Goal: Book appointment/travel/reservation

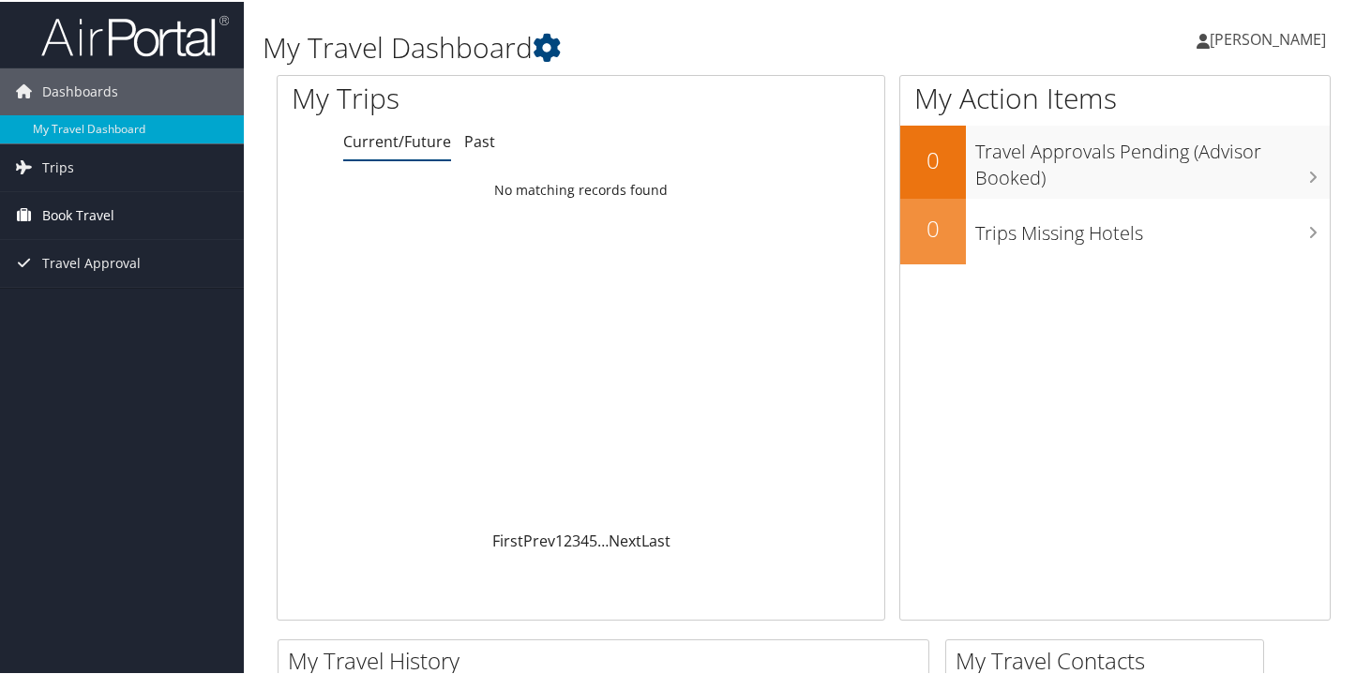
click at [95, 216] on span "Book Travel" at bounding box center [78, 213] width 72 height 47
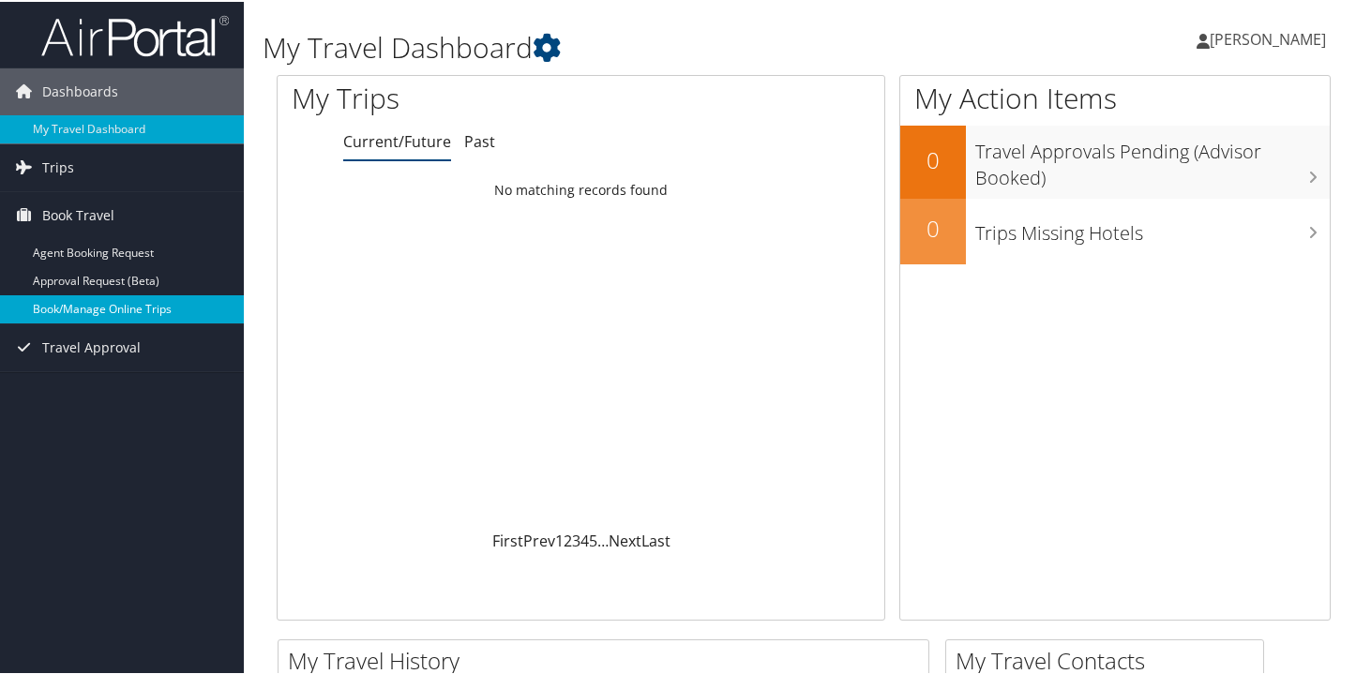
click at [113, 316] on link "Book/Manage Online Trips" at bounding box center [122, 307] width 244 height 28
